Goal: Browse casually: Explore the website without a specific task or goal

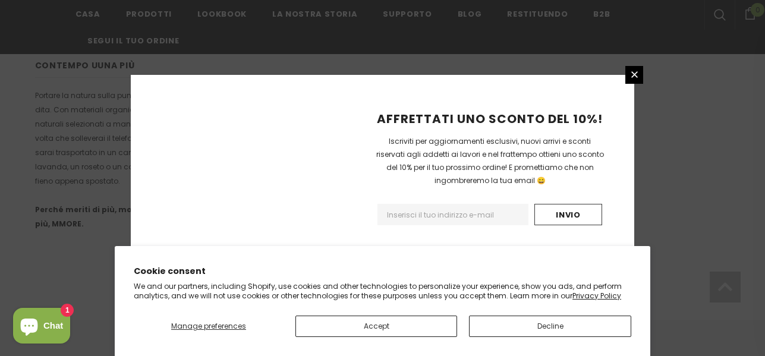
scroll to position [887, 0]
